Goal: Check status: Check status

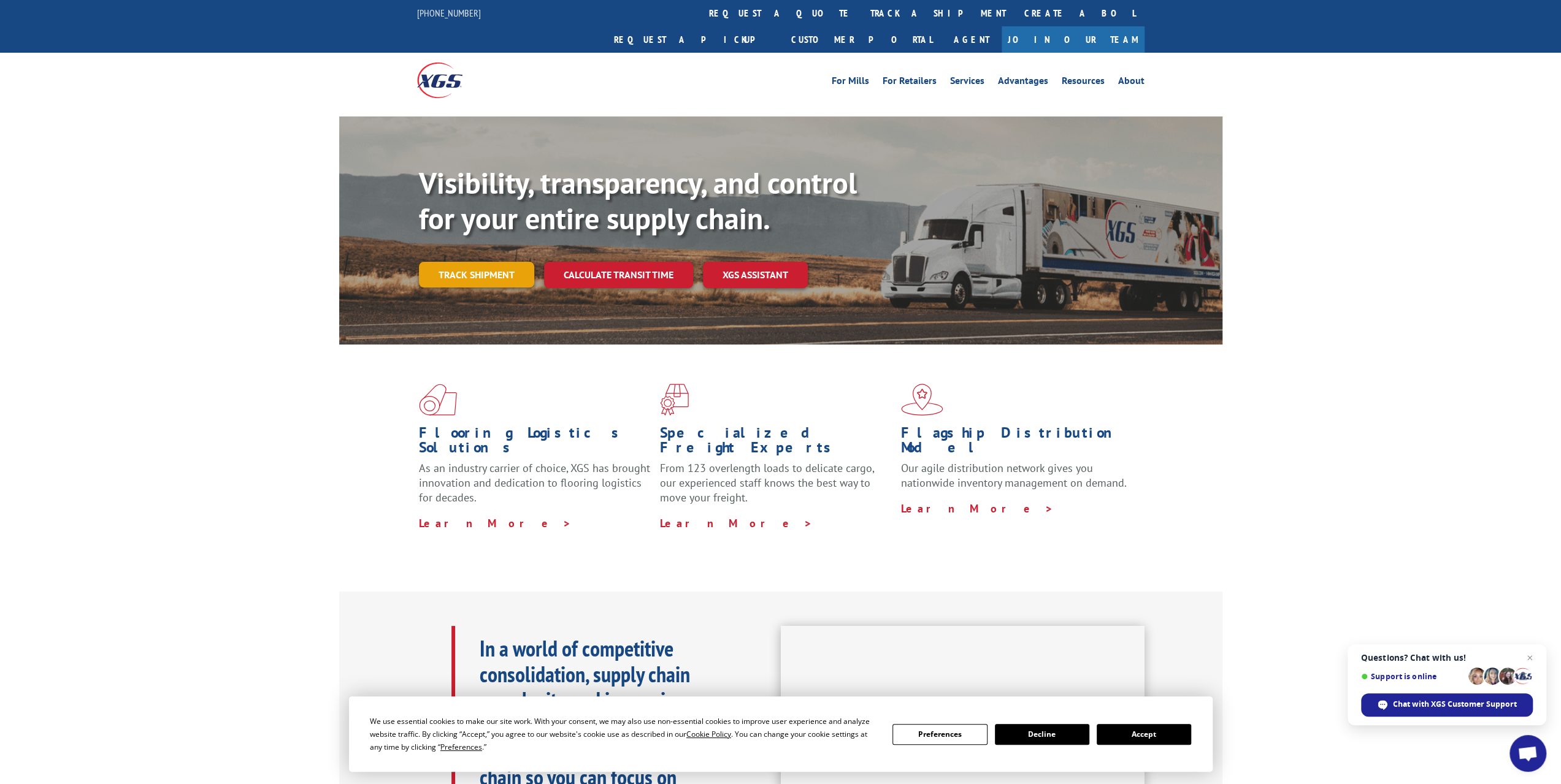
click at [431, 261] on link "Track shipment" at bounding box center [476, 274] width 115 height 25
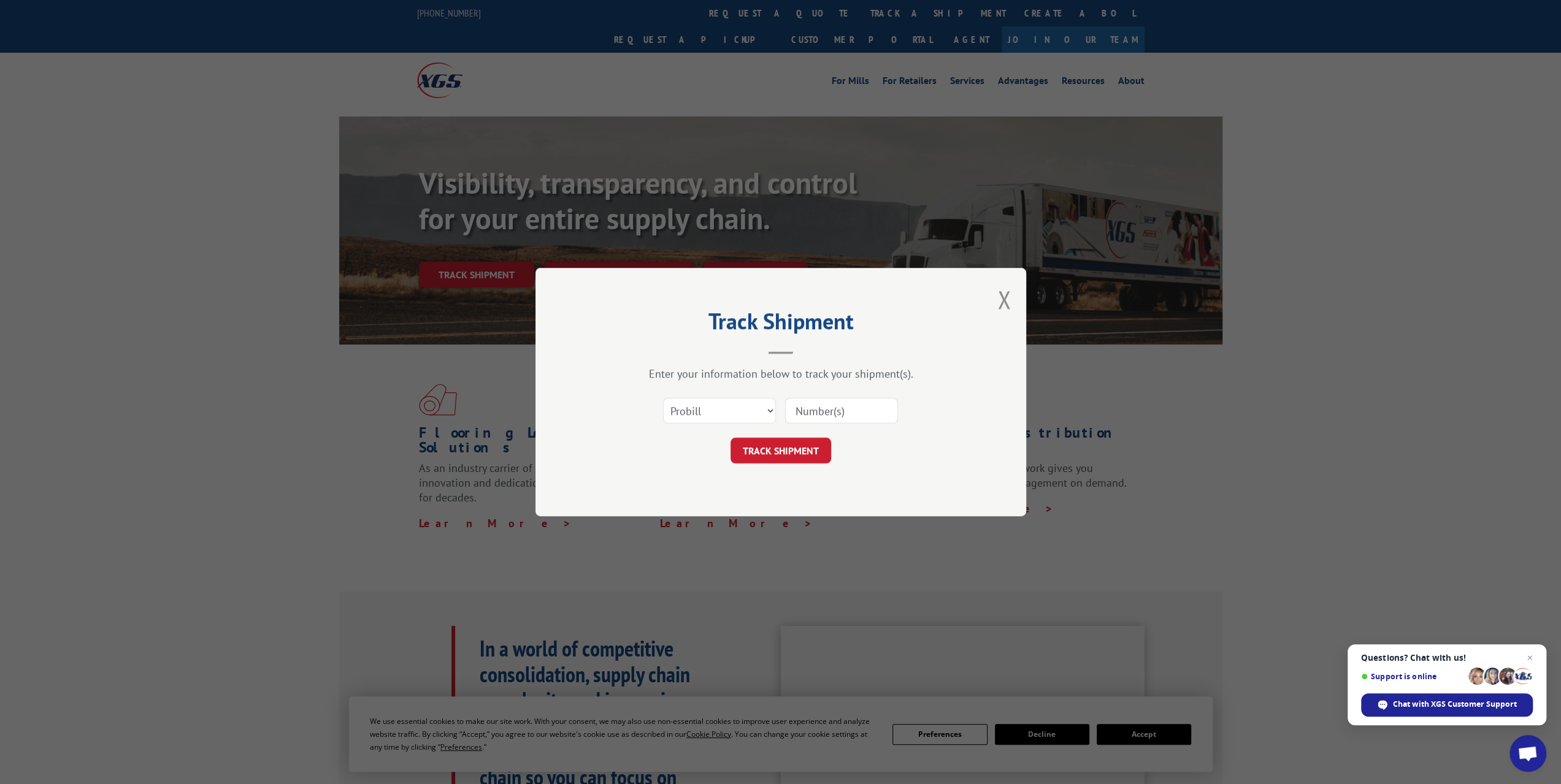
click at [838, 422] on input at bounding box center [841, 410] width 112 height 25
paste input "17402147"
type input "17402147"
click at [769, 446] on button "TRACK SHIPMENT" at bounding box center [780, 450] width 100 height 25
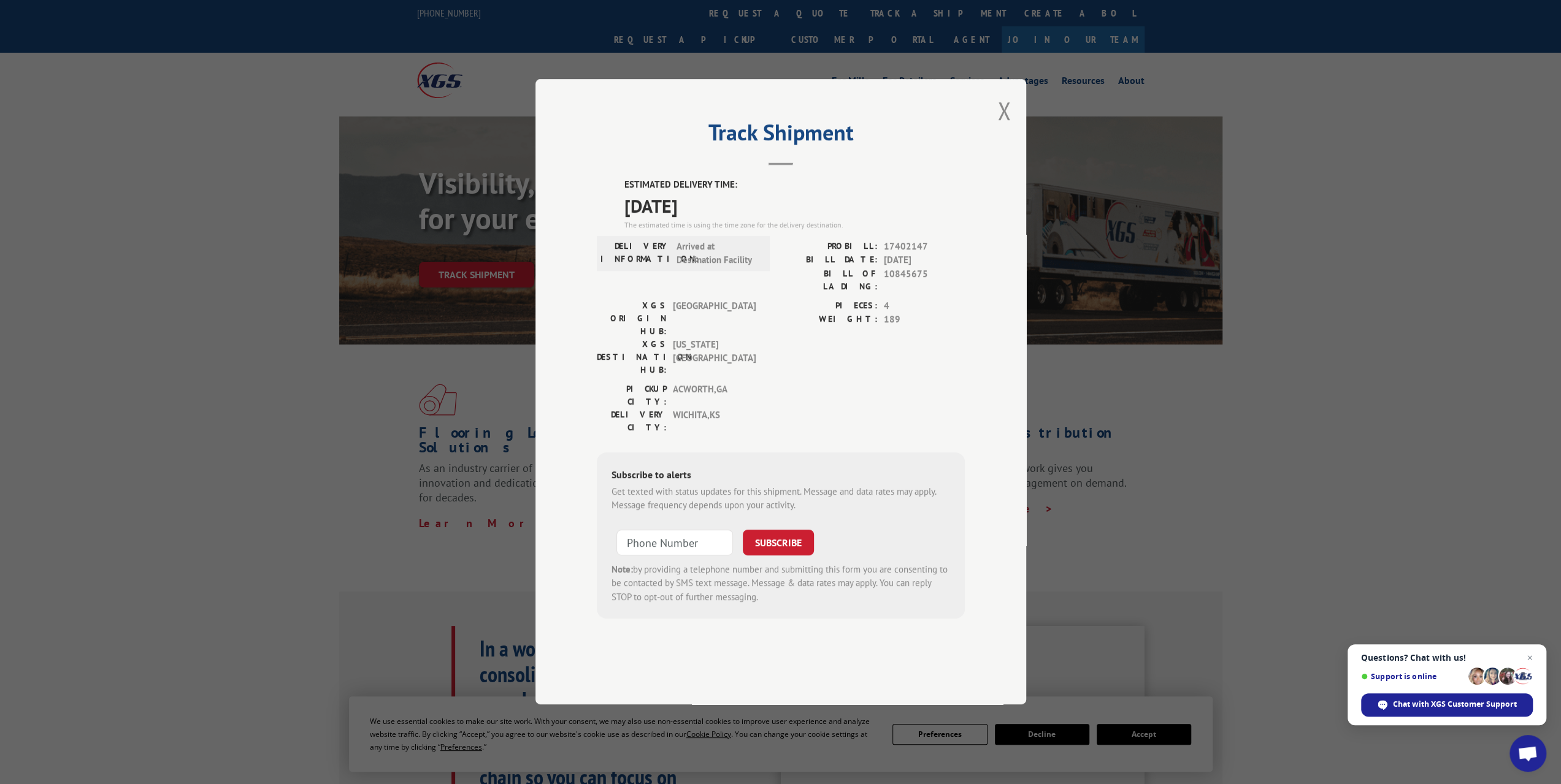
click at [427, 334] on div "Track Shipment ESTIMATED DELIVERY TIME: [DATE] The estimated time is using the …" at bounding box center [780, 392] width 1561 height 784
